Goal: Information Seeking & Learning: Check status

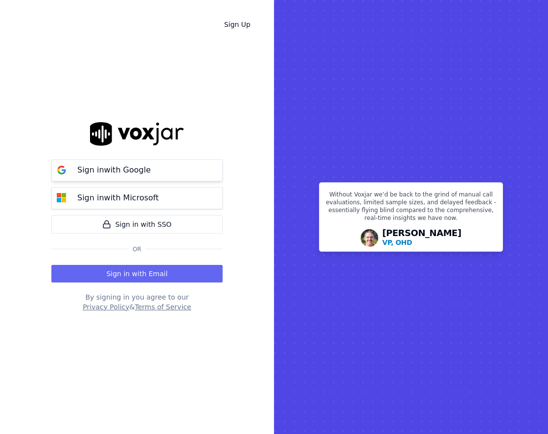
click at [172, 169] on button "Sign in with Google" at bounding box center [136, 170] width 171 height 22
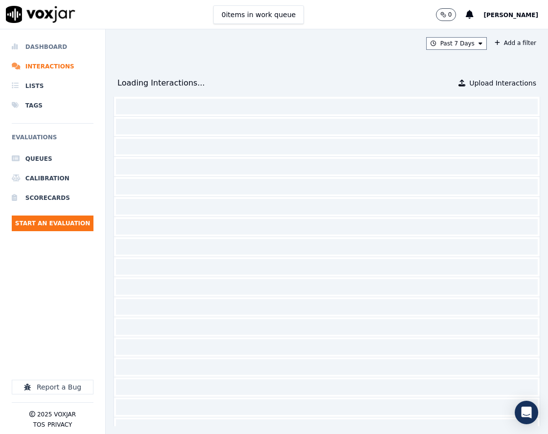
click at [31, 42] on li "Dashboard" at bounding box center [53, 47] width 82 height 20
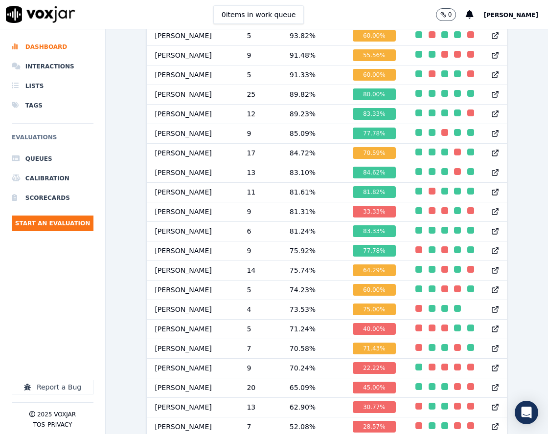
scroll to position [978, 0]
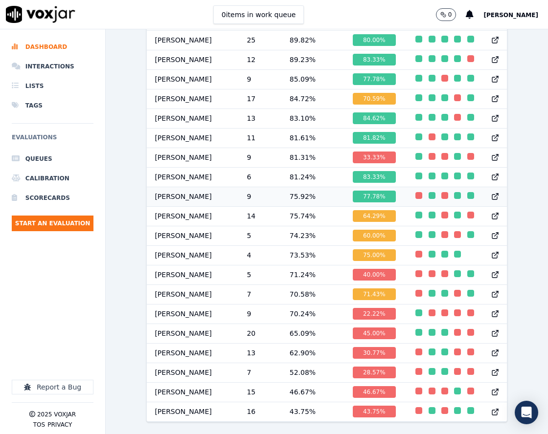
click at [282, 187] on td "75.92 %" at bounding box center [313, 197] width 63 height 20
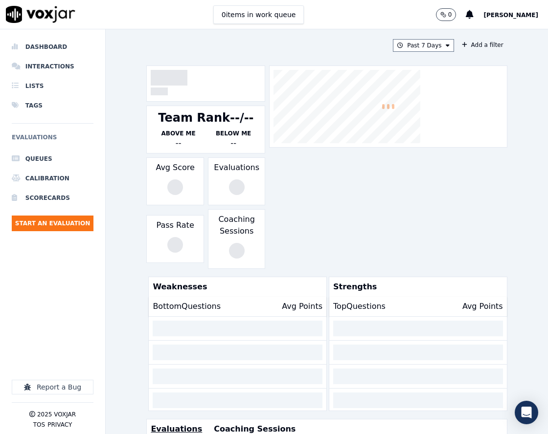
scroll to position [227, 0]
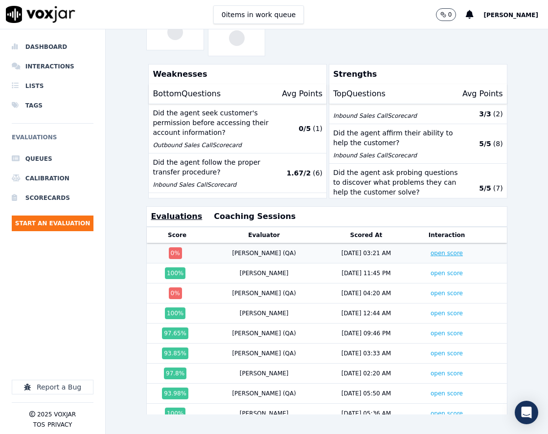
click at [430, 250] on link "open score" at bounding box center [446, 253] width 32 height 7
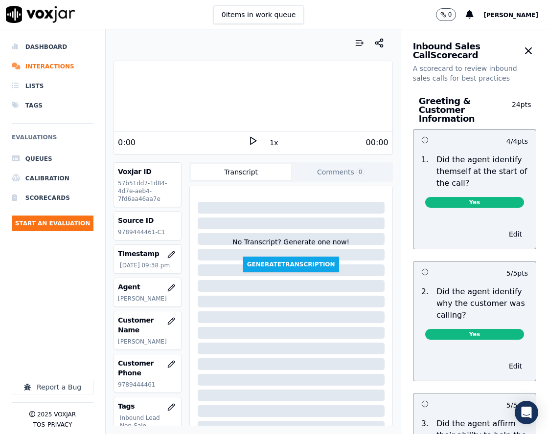
click at [138, 231] on p "9789444461-C1" at bounding box center [147, 232] width 59 height 8
copy p "9789444461"
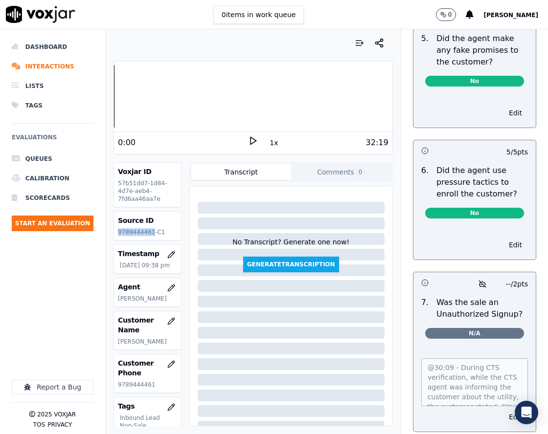
scroll to position [3374, 0]
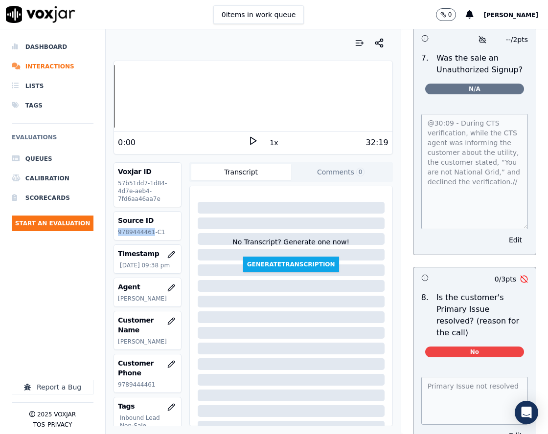
click at [507, 247] on div "@30:09 - During CTS verification, while the CTS agent was informing the custome…" at bounding box center [474, 178] width 122 height 153
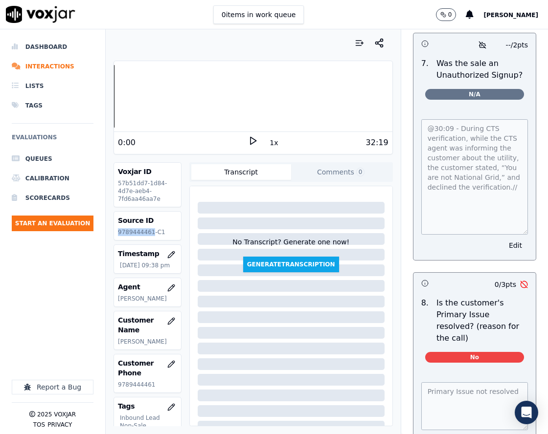
scroll to position [3384, 0]
